Goal: Task Accomplishment & Management: Manage account settings

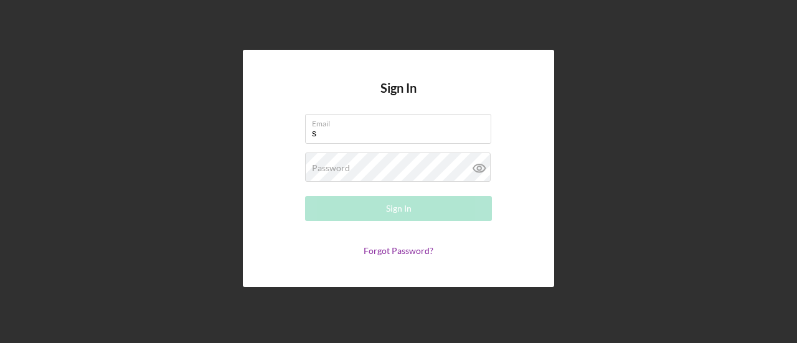
type input "[EMAIL_ADDRESS][DOMAIN_NAME]"
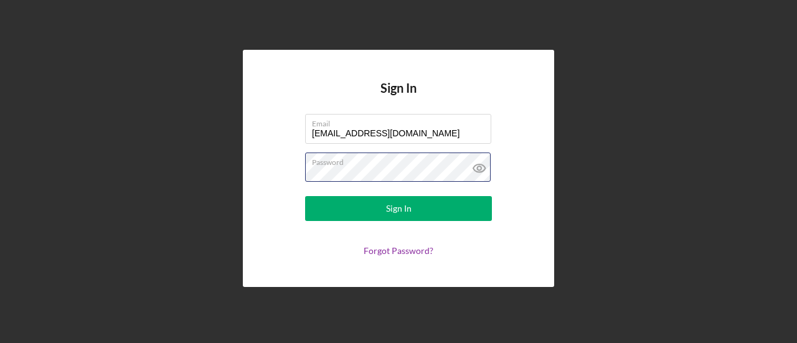
click at [305, 196] on button "Sign In" at bounding box center [398, 208] width 187 height 25
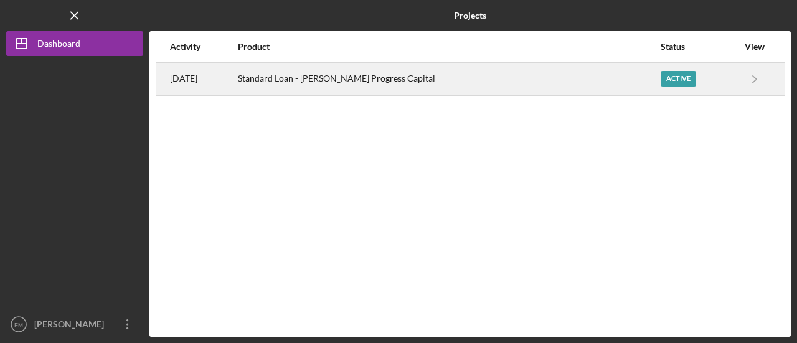
click at [436, 70] on div "Standard Loan - [PERSON_NAME] Progress Capital" at bounding box center [449, 78] width 422 height 31
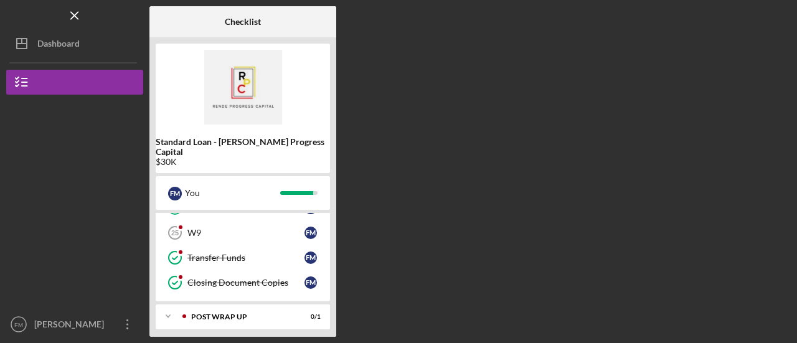
scroll to position [172, 0]
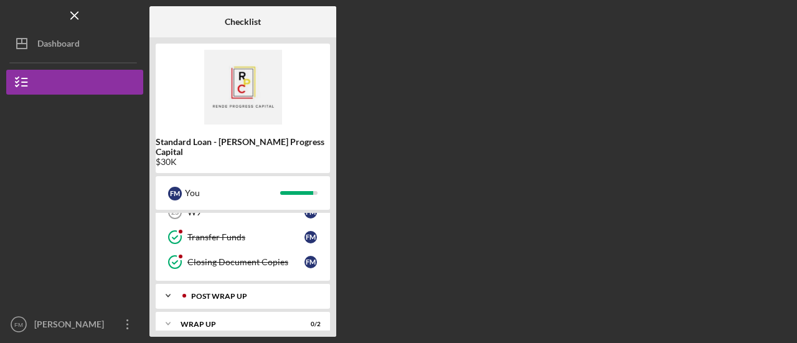
click at [235, 292] on div "Post Wrap Up" at bounding box center [252, 295] width 123 height 7
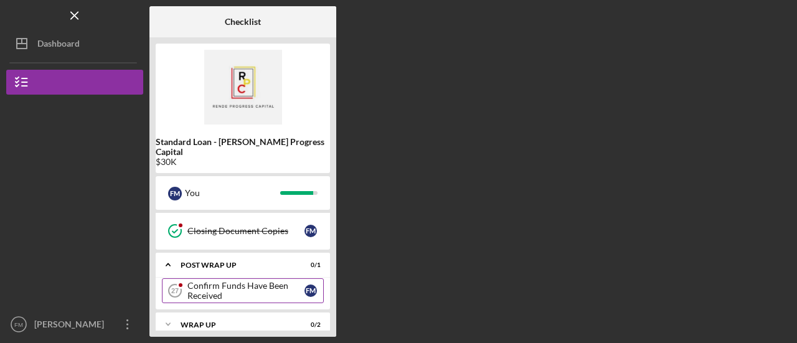
click at [251, 281] on div "Confirm Funds Have Been Received" at bounding box center [245, 291] width 117 height 20
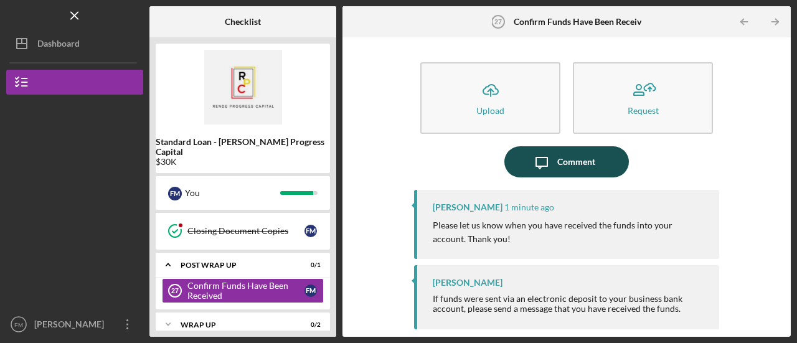
click at [574, 167] on div "Comment" at bounding box center [576, 161] width 38 height 31
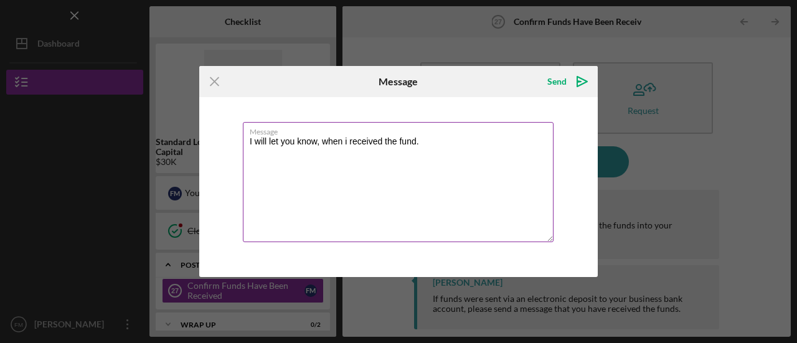
click at [363, 143] on textarea "I will let you know, when i received the fund." at bounding box center [398, 182] width 311 height 120
click at [246, 139] on textarea "I will let you know when I receive the funds. Thank you" at bounding box center [398, 182] width 311 height 120
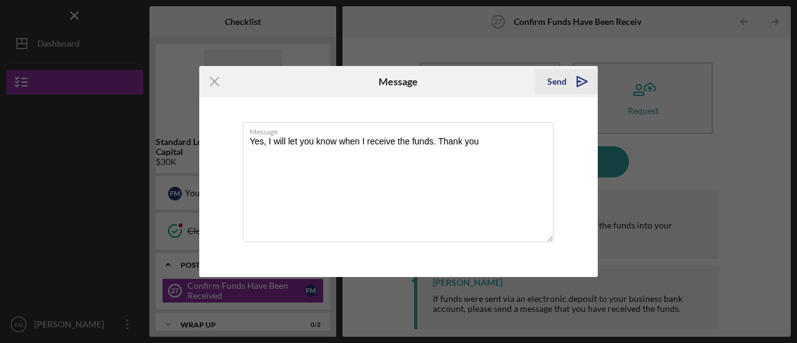
type textarea "Yes, I will let you know when I receive the funds. Thank you"
click at [561, 82] on div "Send" at bounding box center [556, 81] width 19 height 25
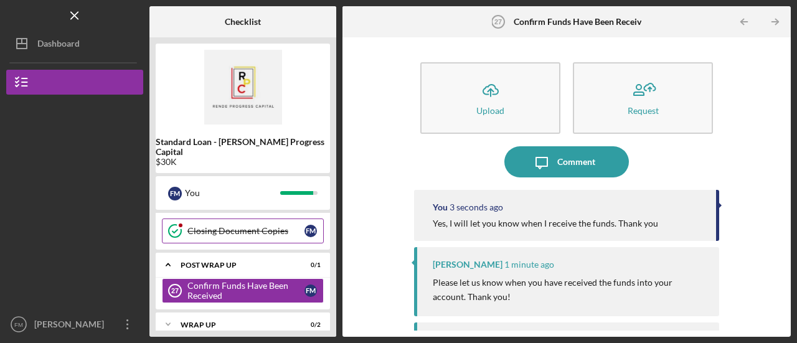
click at [248, 226] on div "Closing Document Copies" at bounding box center [245, 231] width 117 height 10
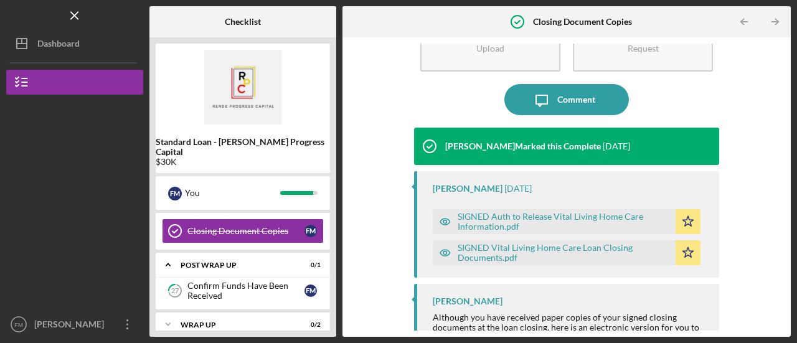
scroll to position [90, 0]
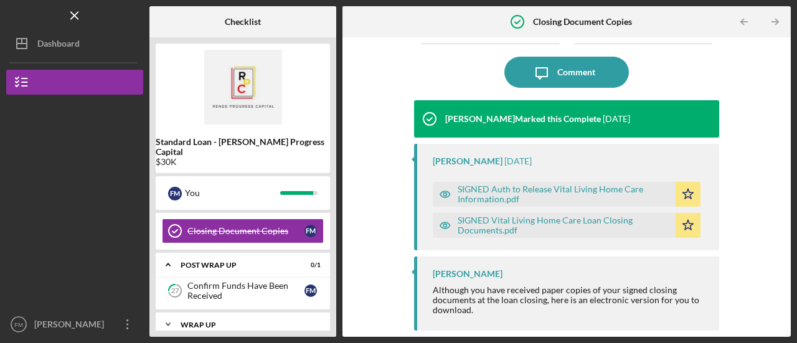
click at [163, 312] on icon "Icon/Expander" at bounding box center [168, 324] width 25 height 25
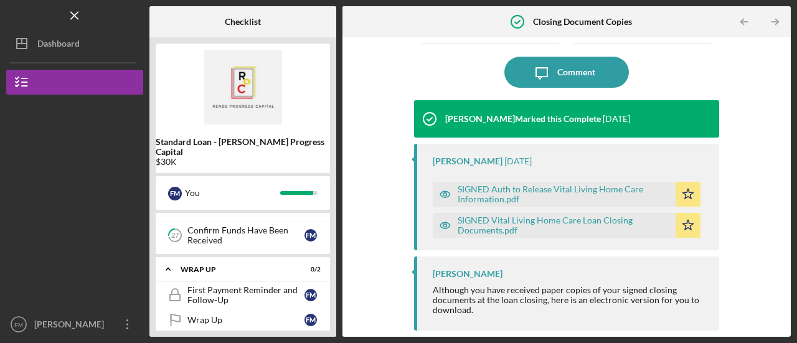
scroll to position [197, 0]
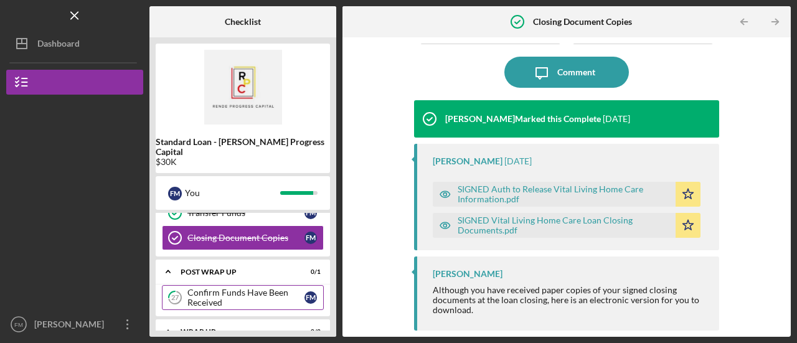
click at [248, 288] on div "Confirm Funds Have Been Received" at bounding box center [245, 298] width 117 height 20
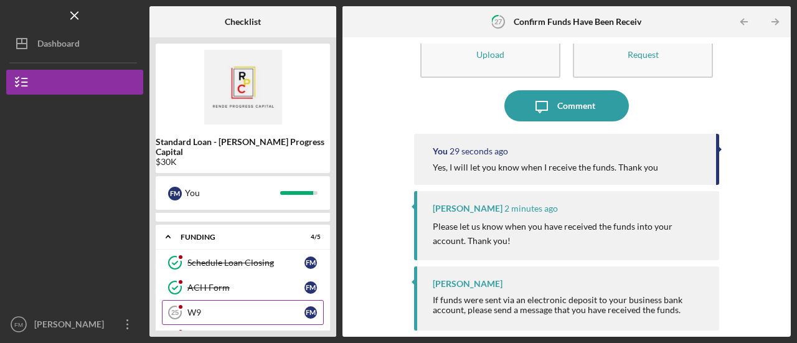
scroll to position [134, 0]
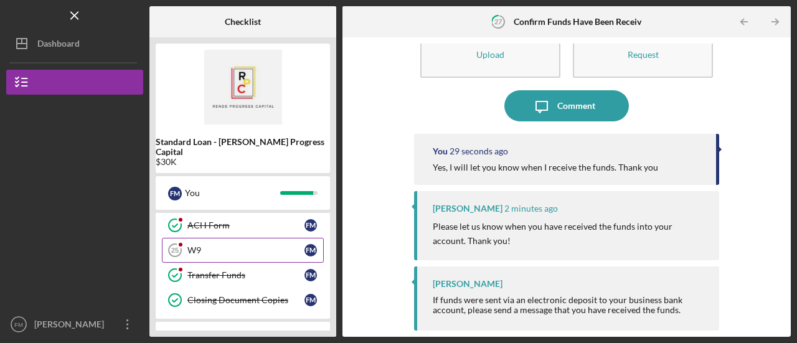
click at [218, 245] on div "W9" at bounding box center [245, 250] width 117 height 10
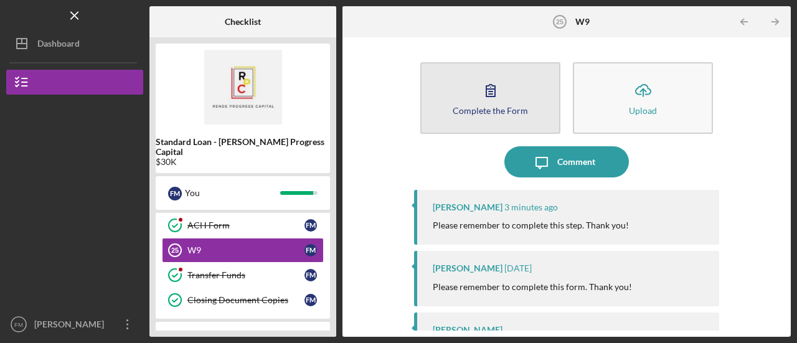
click at [482, 103] on icon "button" at bounding box center [490, 90] width 31 height 31
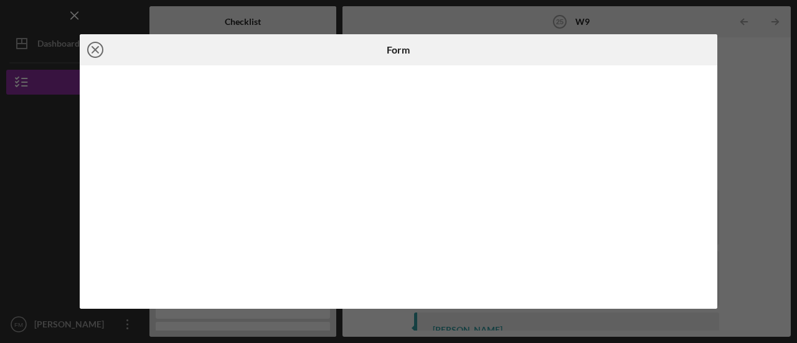
click at [93, 48] on line at bounding box center [95, 50] width 6 height 6
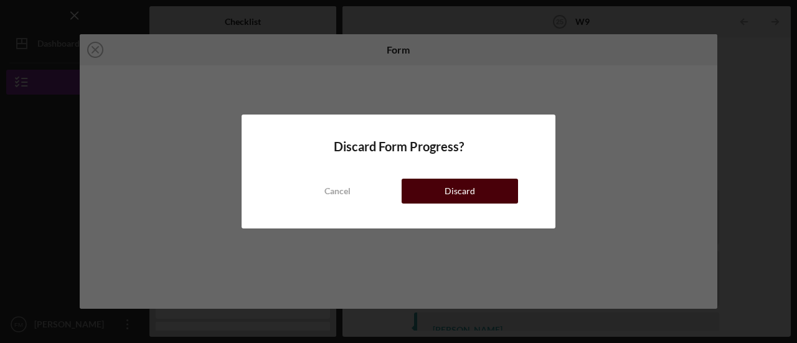
click at [467, 196] on div "Discard" at bounding box center [459, 191] width 30 height 25
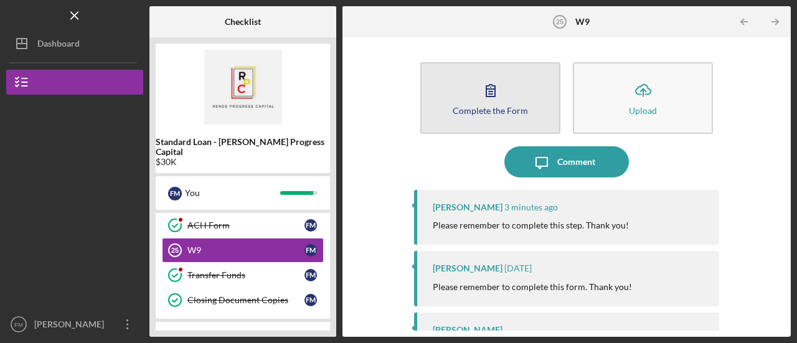
click at [494, 103] on icon "button" at bounding box center [490, 90] width 31 height 31
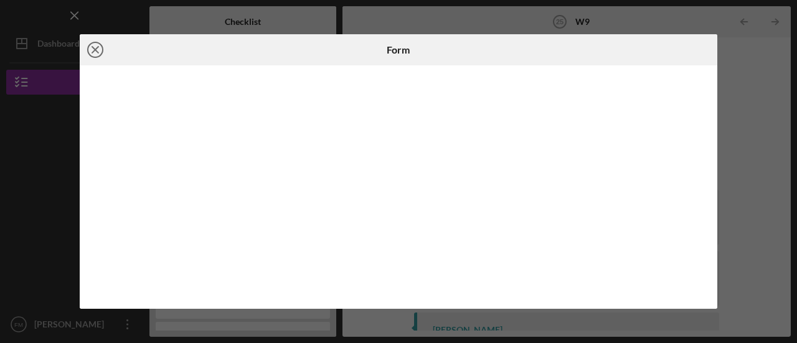
click at [99, 55] on icon "Icon/Close" at bounding box center [95, 49] width 31 height 31
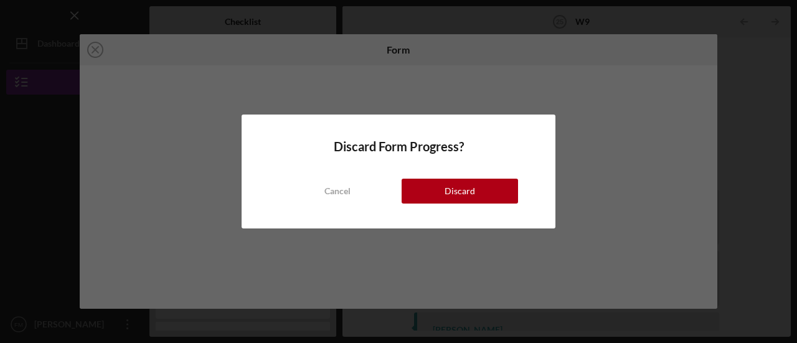
click at [436, 194] on button "Discard" at bounding box center [459, 191] width 116 height 25
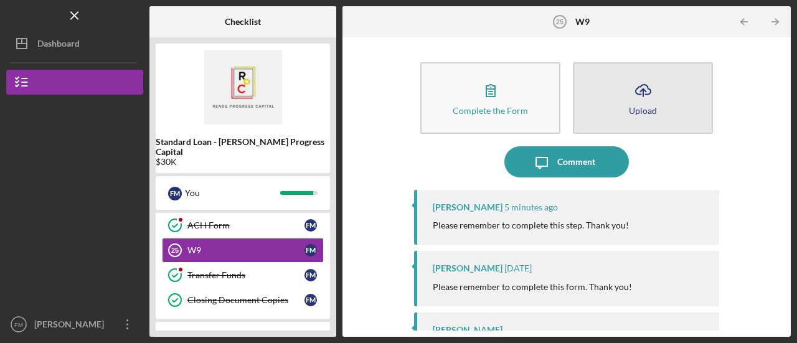
click at [647, 106] on div "Upload" at bounding box center [643, 110] width 28 height 9
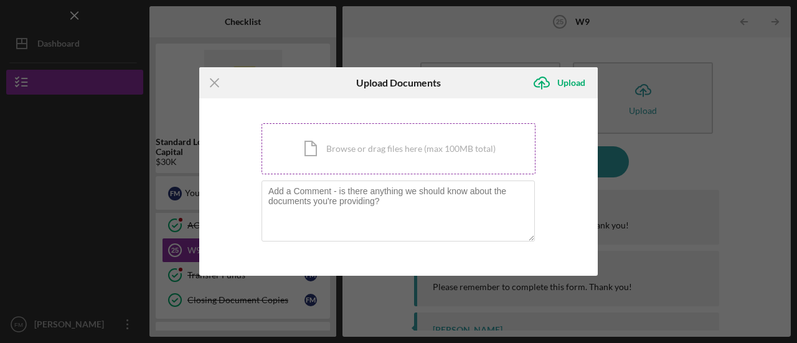
click at [347, 154] on div "Icon/Document Browse or drag files here (max 100MB total) Tap to choose files o…" at bounding box center [398, 148] width 274 height 51
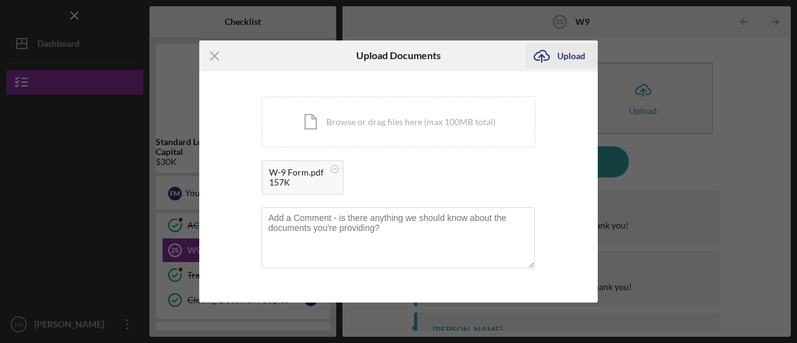
click at [559, 57] on div "Upload" at bounding box center [571, 56] width 28 height 25
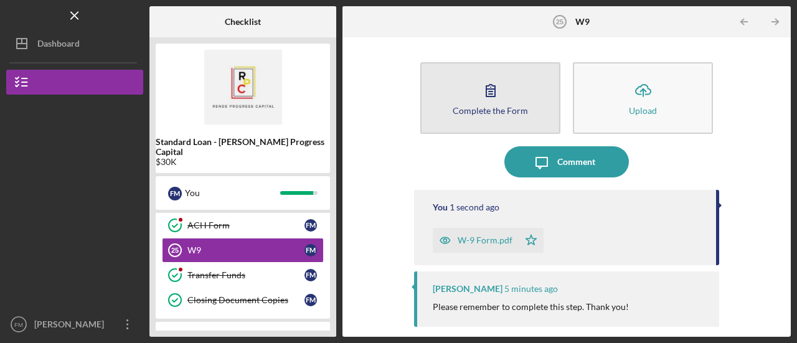
click at [493, 113] on div "Complete the Form" at bounding box center [489, 110] width 75 height 9
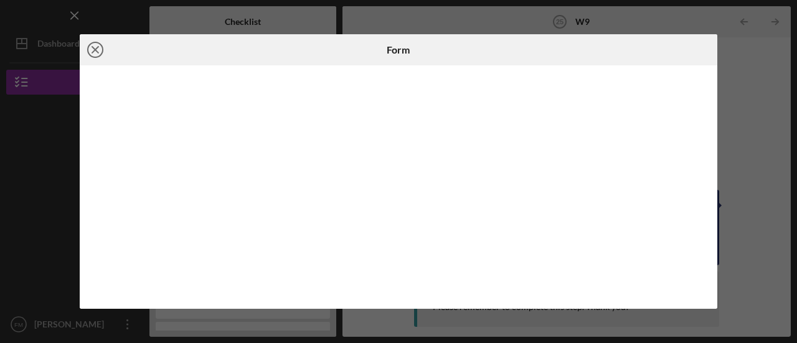
click at [97, 50] on icon "Icon/Close" at bounding box center [95, 49] width 31 height 31
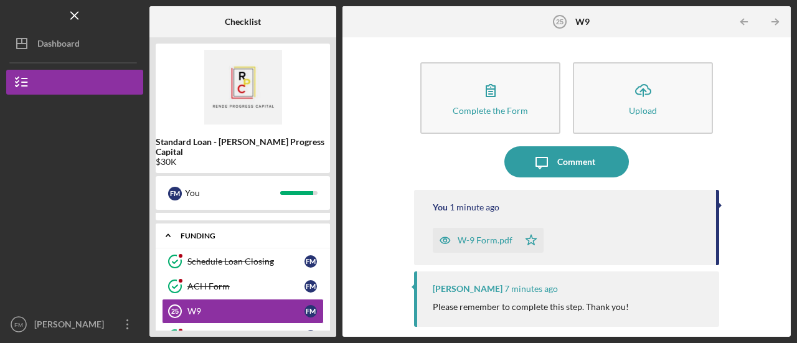
scroll to position [72, 0]
click at [224, 283] on link "ACH Form ACH Form F M" at bounding box center [243, 287] width 162 height 25
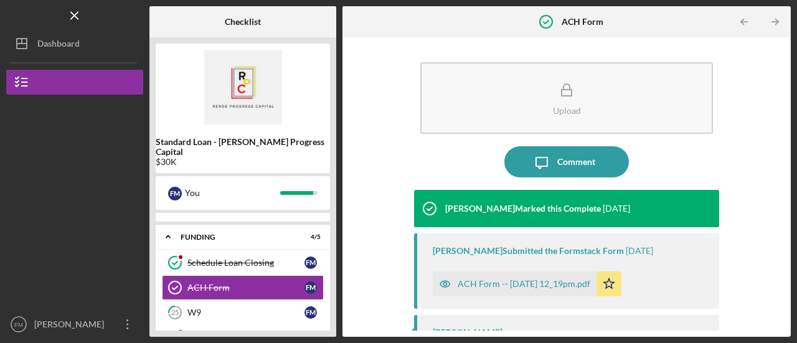
scroll to position [62, 0]
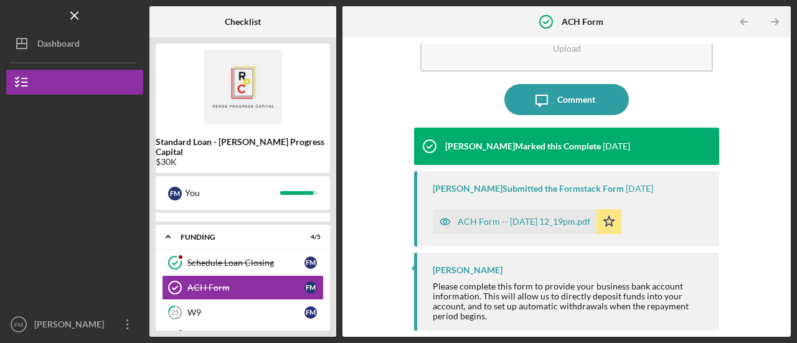
click at [471, 223] on div "ACH Form -- [DATE] 12_19pm.pdf" at bounding box center [523, 222] width 133 height 10
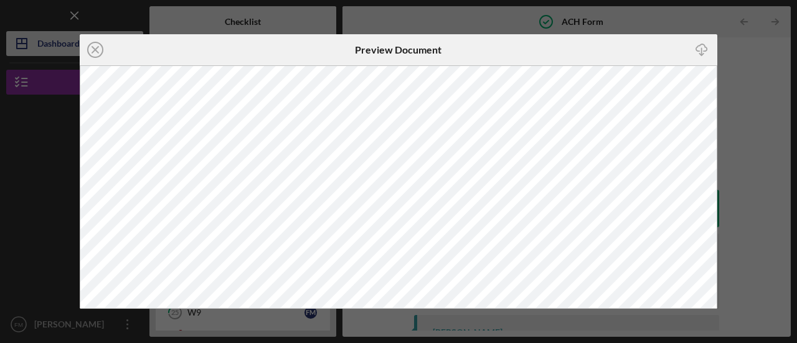
click at [98, 52] on line at bounding box center [95, 50] width 6 height 6
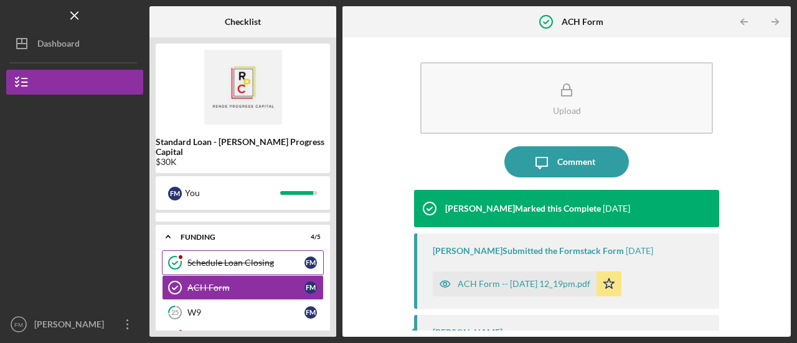
click at [245, 258] on div "Schedule Loan Closing" at bounding box center [245, 263] width 117 height 10
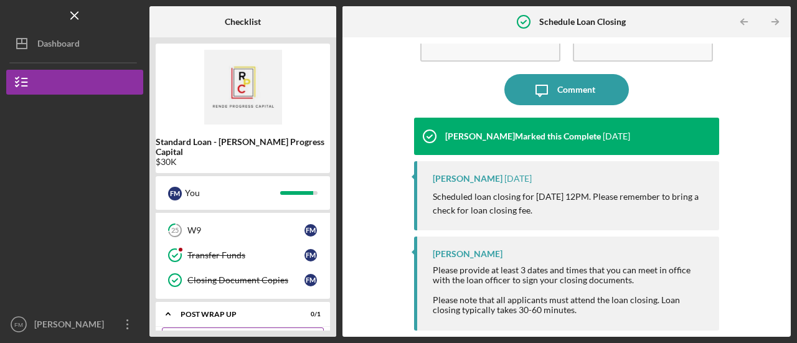
scroll to position [134, 0]
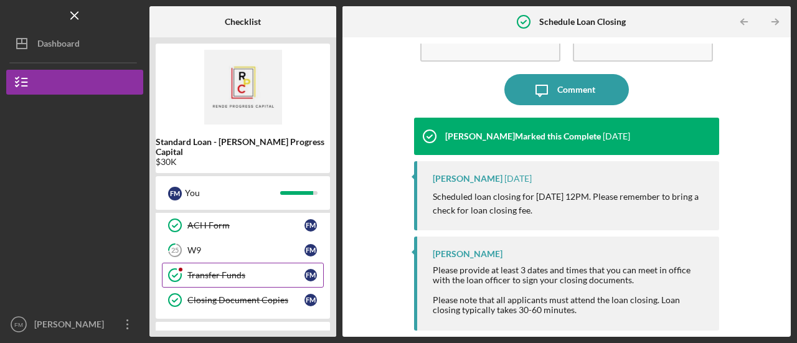
click at [195, 270] on div "Transfer Funds" at bounding box center [245, 275] width 117 height 10
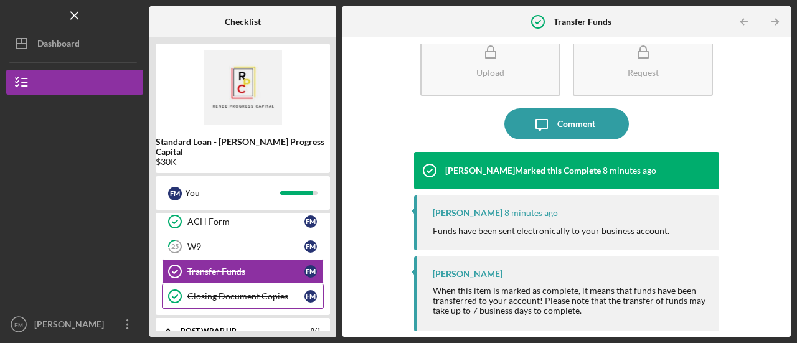
scroll to position [134, 0]
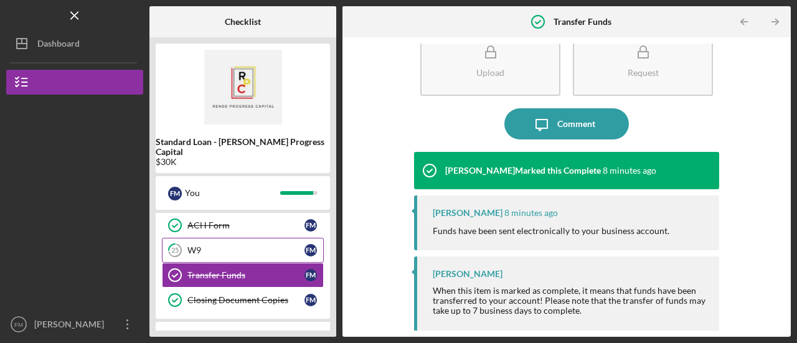
click at [230, 245] on div "W9" at bounding box center [245, 250] width 117 height 10
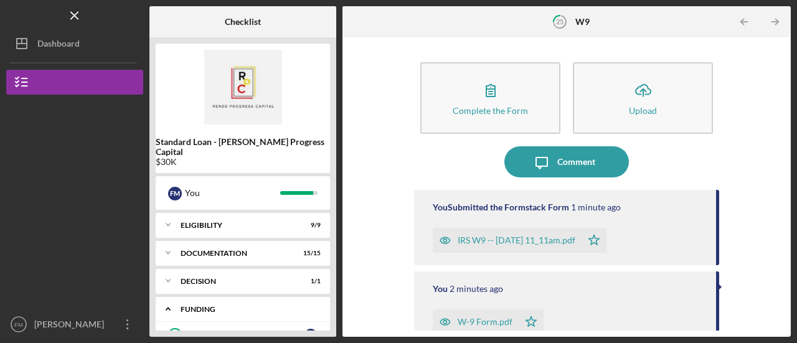
click at [172, 299] on icon "Icon/Expander" at bounding box center [168, 308] width 25 height 25
click at [77, 14] on icon "Icon/Menu Close" at bounding box center [75, 16] width 28 height 28
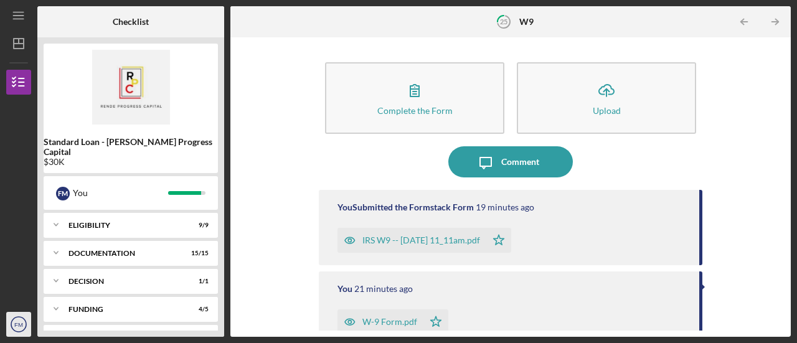
click at [18, 322] on text "FM" at bounding box center [18, 324] width 9 height 7
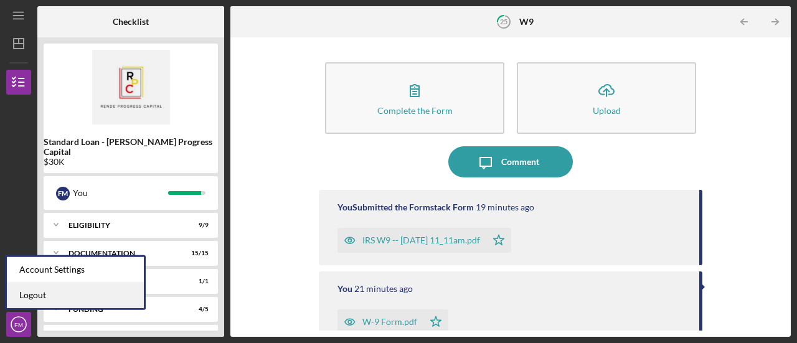
click at [40, 292] on link "Logout" at bounding box center [75, 296] width 137 height 26
